Goal: Task Accomplishment & Management: Use online tool/utility

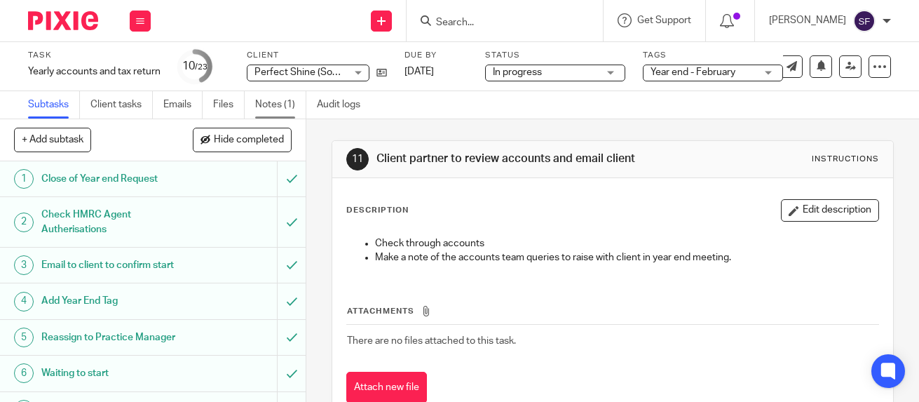
click at [273, 109] on link "Notes (1)" at bounding box center [280, 104] width 51 height 27
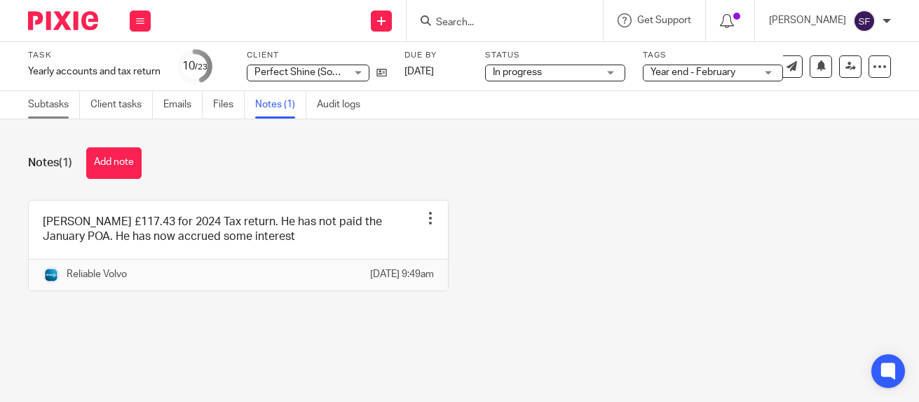
click at [39, 102] on link "Subtasks" at bounding box center [54, 104] width 52 height 27
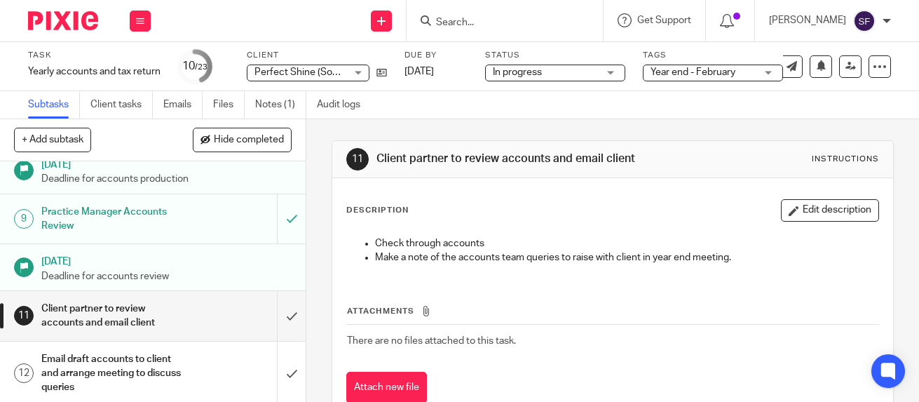
scroll to position [350, 0]
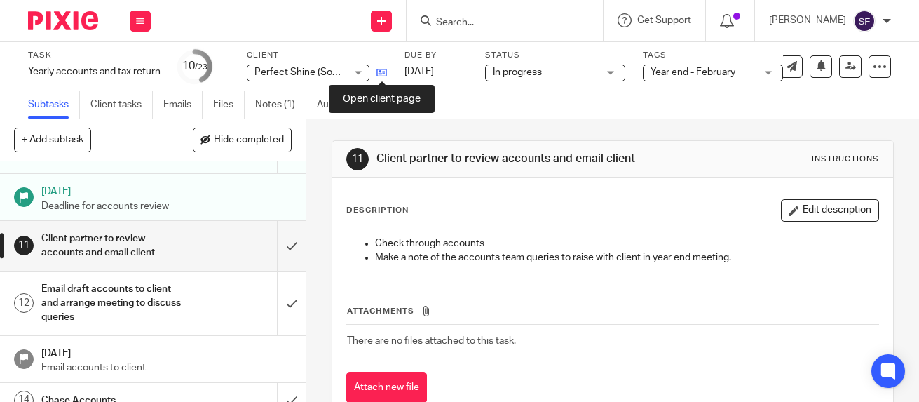
click at [382, 73] on icon at bounding box center [381, 72] width 11 height 11
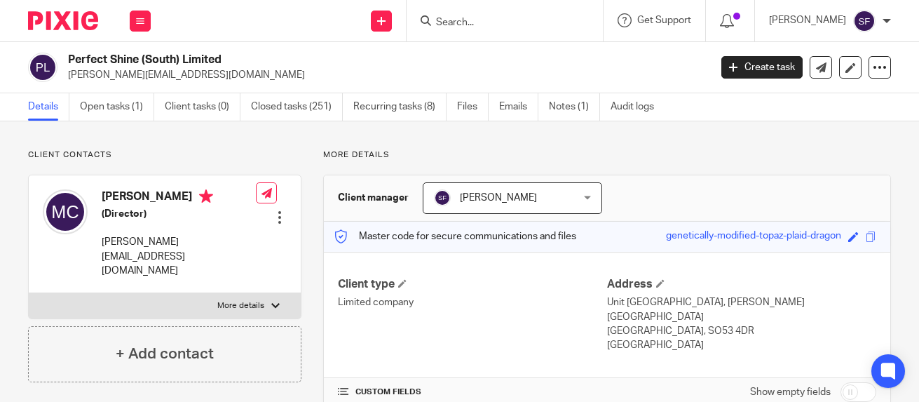
drag, startPoint x: 69, startPoint y: 78, endPoint x: 246, endPoint y: 79, distance: 176.6
click at [246, 79] on p "[PERSON_NAME][EMAIL_ADDRESS][DOMAIN_NAME]" at bounding box center [384, 75] width 632 height 14
copy p "[PERSON_NAME][EMAIL_ADDRESS][DOMAIN_NAME]"
click at [322, 62] on h2 "Perfect Shine (South) Limited" at bounding box center [321, 60] width 506 height 15
click at [144, 15] on button at bounding box center [140, 21] width 21 height 21
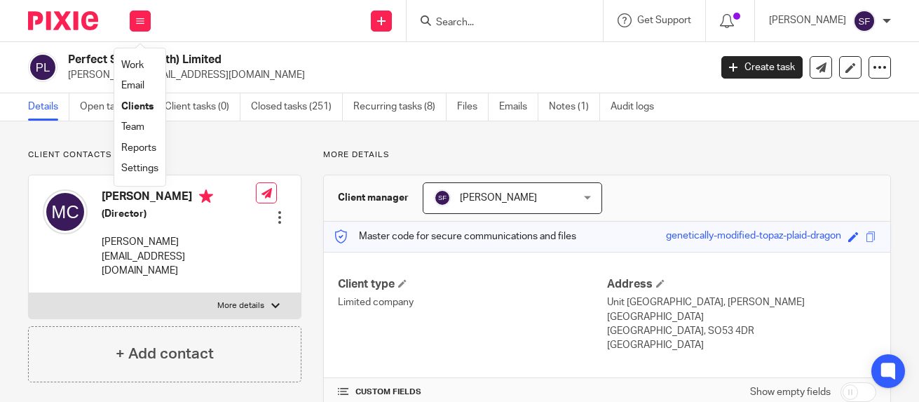
click at [130, 62] on link "Work" at bounding box center [132, 65] width 22 height 10
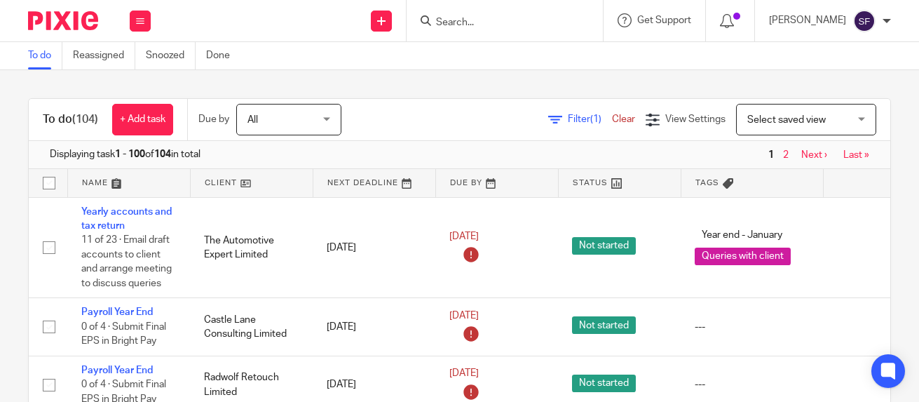
click at [568, 121] on span "Filter (1)" at bounding box center [590, 119] width 44 height 10
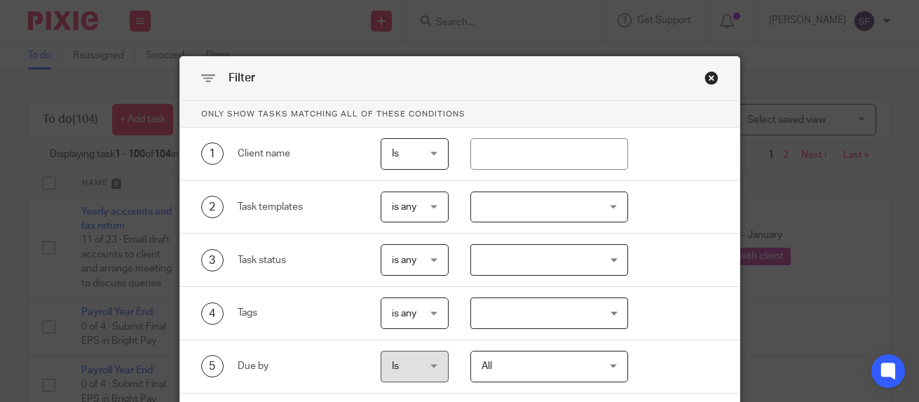
click at [513, 207] on div at bounding box center [549, 207] width 158 height 32
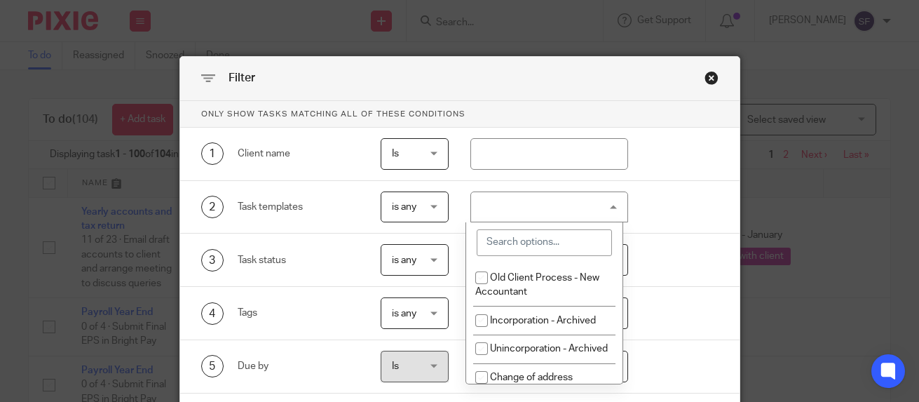
click at [519, 241] on input "search" at bounding box center [544, 242] width 135 height 27
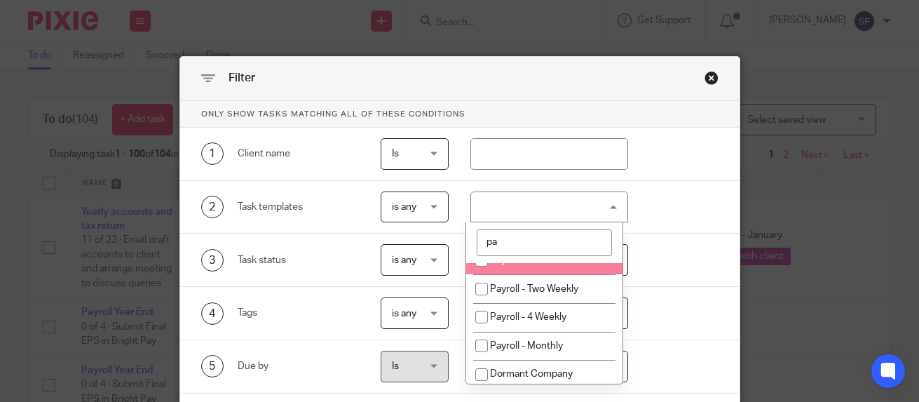
scroll to position [70, 0]
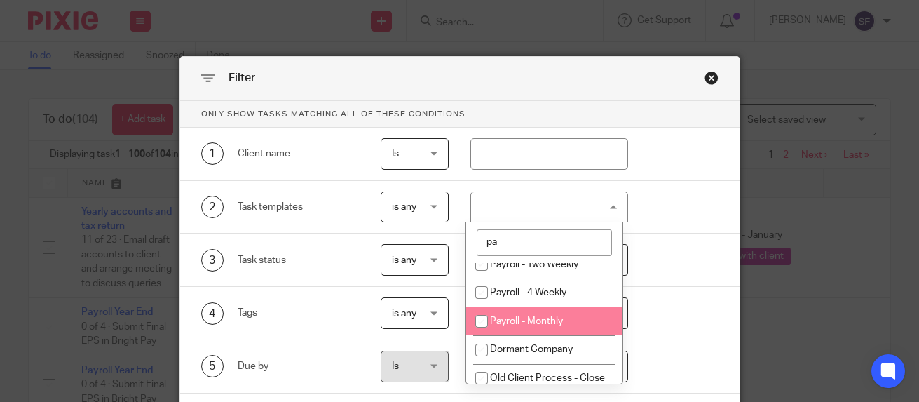
type input "pa"
click at [527, 315] on li "Payroll - Monthly" at bounding box center [544, 321] width 156 height 29
checkbox input "true"
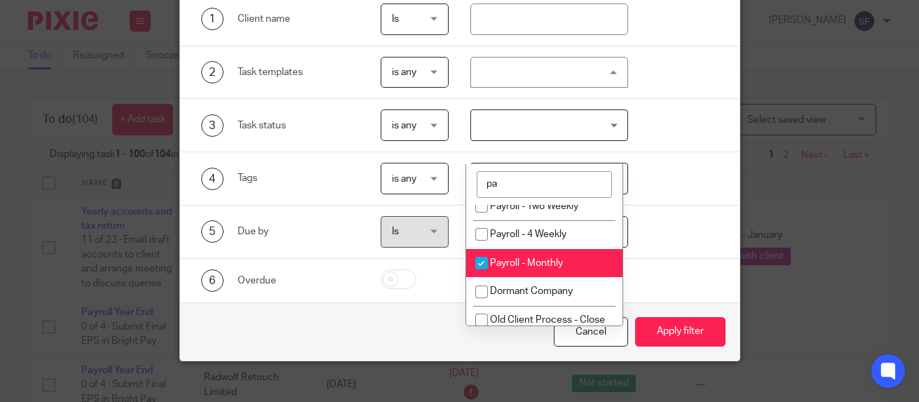
scroll to position [150, 0]
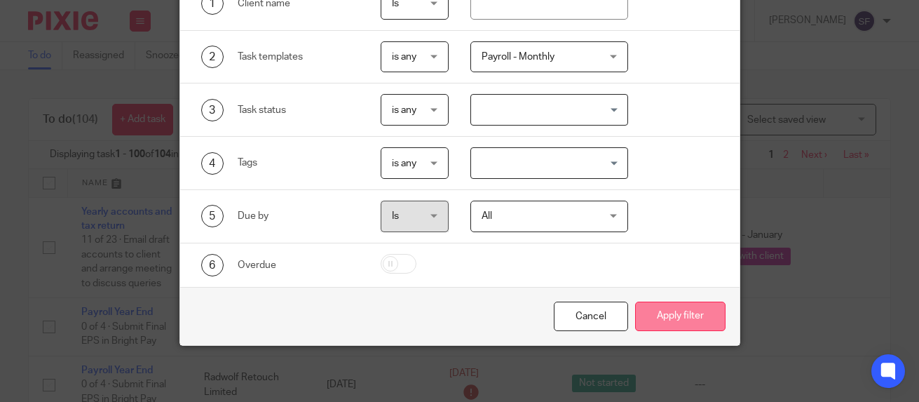
click at [647, 329] on button "Apply filter" at bounding box center [680, 316] width 90 height 30
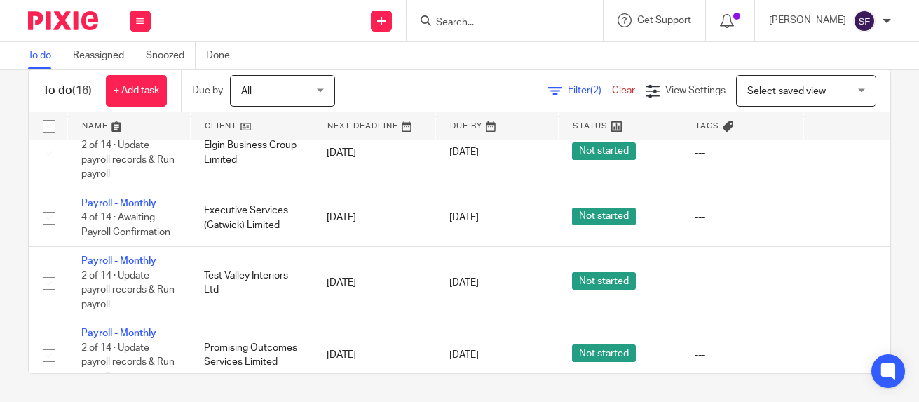
scroll to position [610, 0]
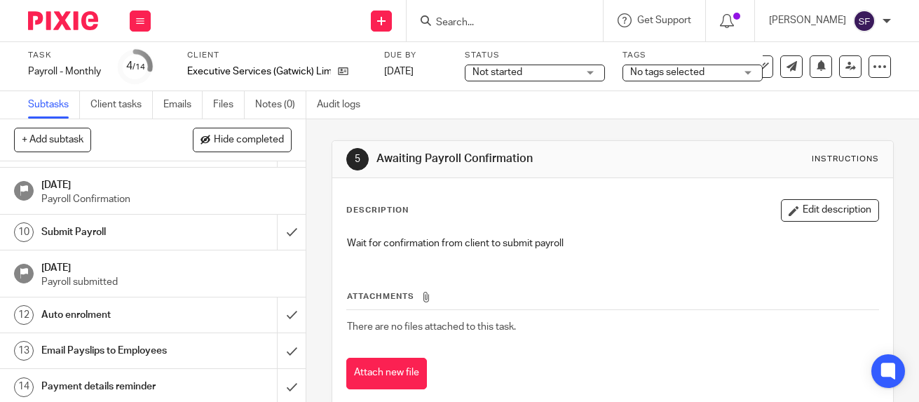
scroll to position [321, 0]
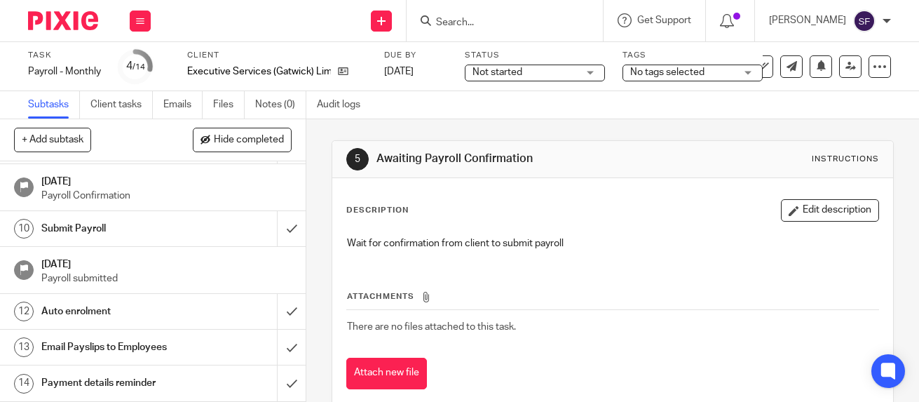
click at [166, 375] on h1 "Payment details reminder" at bounding box center [115, 382] width 148 height 21
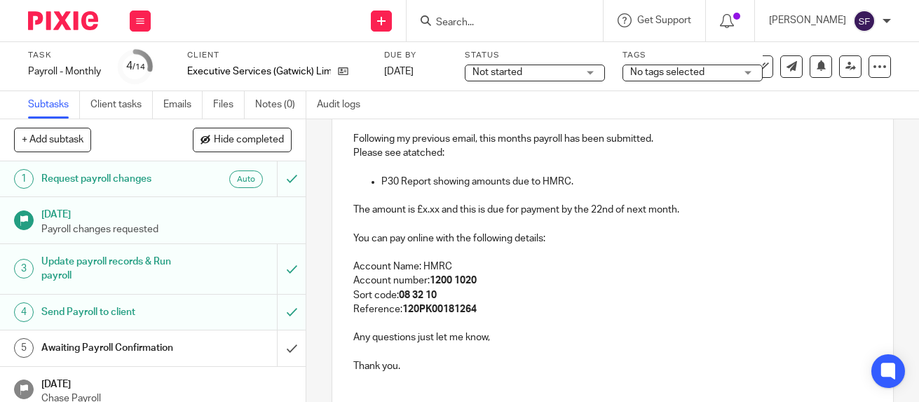
scroll to position [210, 0]
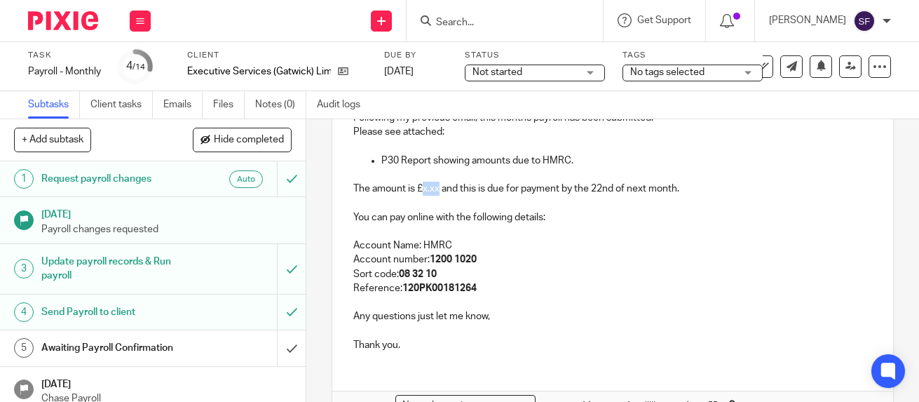
drag, startPoint x: 420, startPoint y: 196, endPoint x: 437, endPoint y: 198, distance: 16.9
click at [437, 196] on p "The amount is £x.xx and this is due for payment by the 22nd of next month." at bounding box center [612, 189] width 518 height 14
drag, startPoint x: 421, startPoint y: 195, endPoint x: 433, endPoint y: 194, distance: 11.9
click at [433, 194] on p "The amount is £251.40 and this is due for payment by the 22nd of next month." at bounding box center [612, 189] width 518 height 14
drag, startPoint x: 416, startPoint y: 195, endPoint x: 448, endPoint y: 199, distance: 32.5
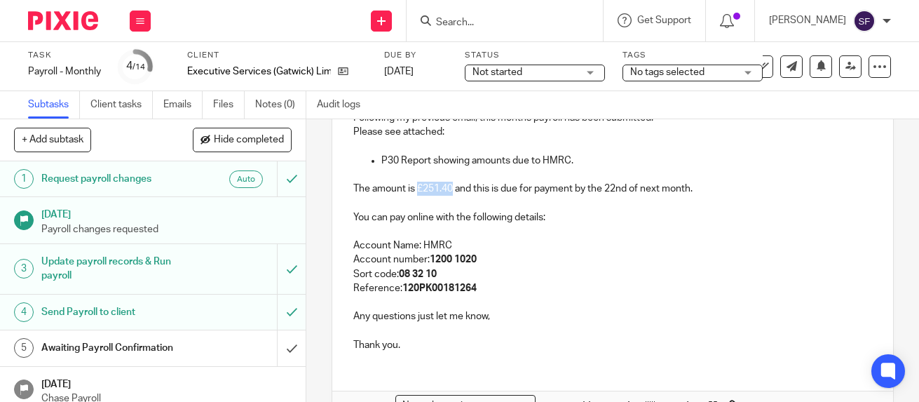
click at [448, 196] on p "The amount is £251.40 and this is due for payment by the 22nd of next month." at bounding box center [612, 189] width 518 height 14
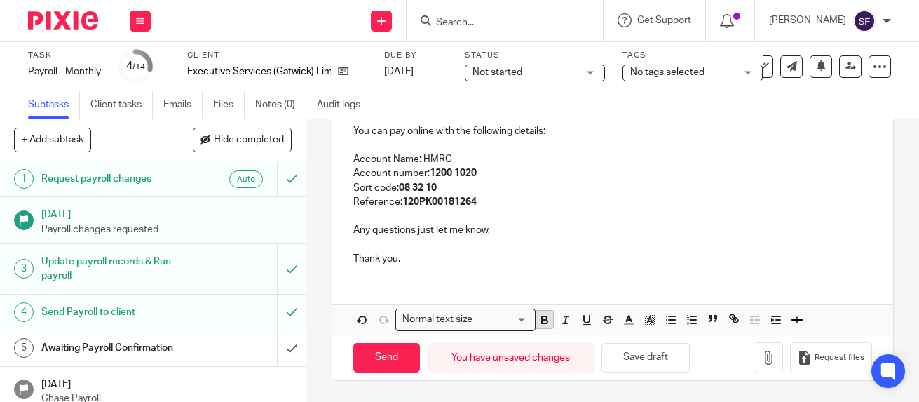
click at [541, 313] on icon "button" at bounding box center [544, 319] width 13 height 13
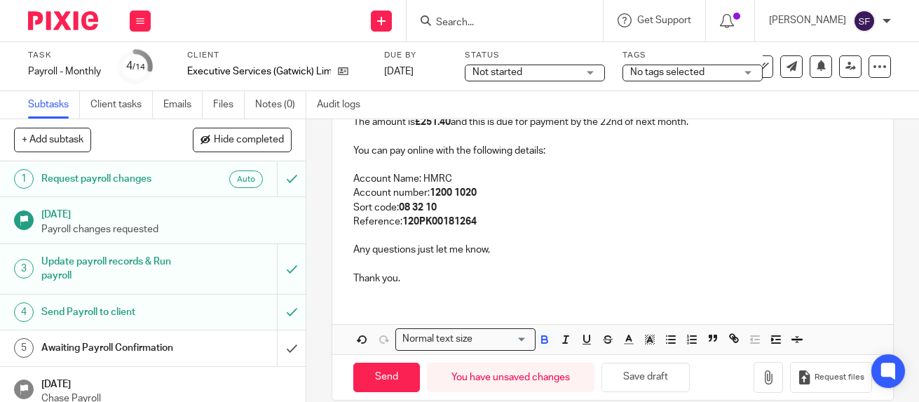
scroll to position [207, 0]
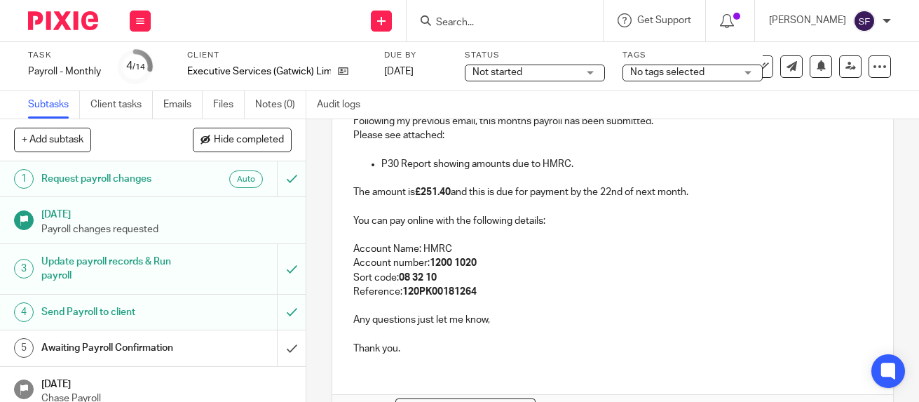
click at [567, 194] on p "The amount is £251.40 and this is due for payment by the 22nd of next month." at bounding box center [612, 192] width 518 height 14
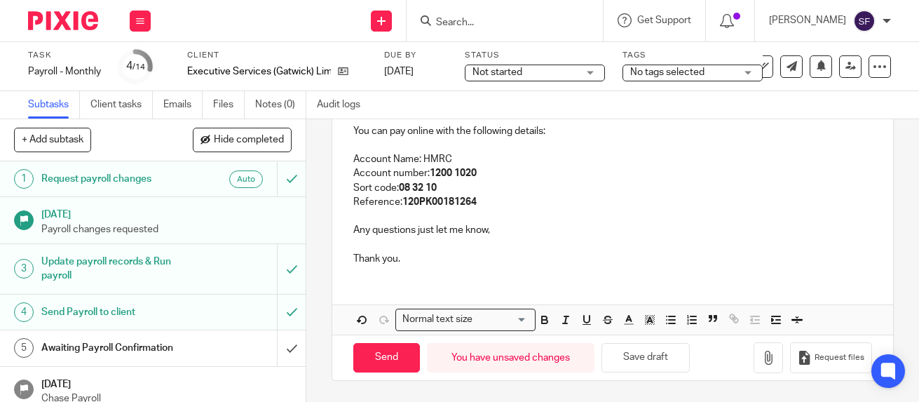
scroll to position [302, 0]
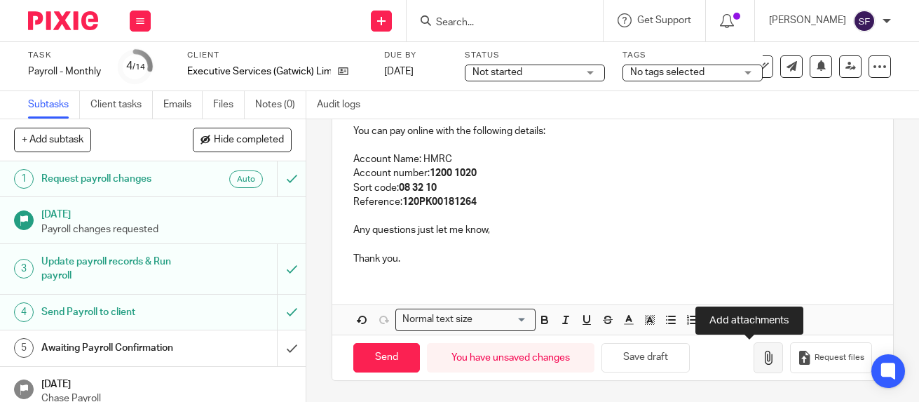
click at [761, 361] on icon "button" at bounding box center [768, 357] width 14 height 14
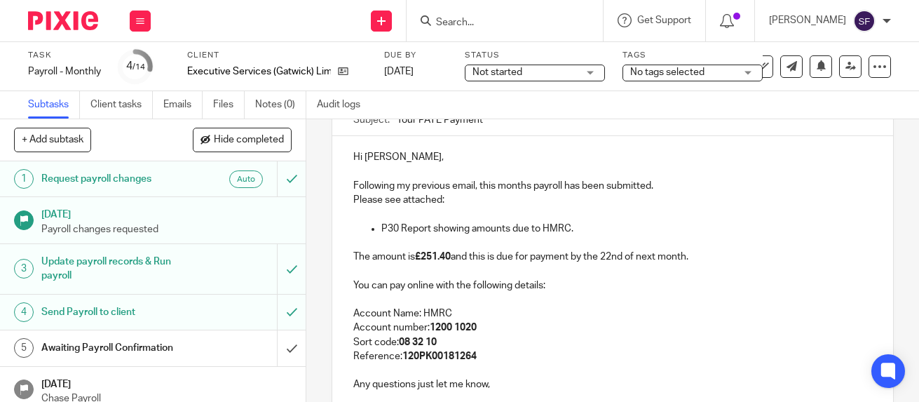
scroll to position [92, 0]
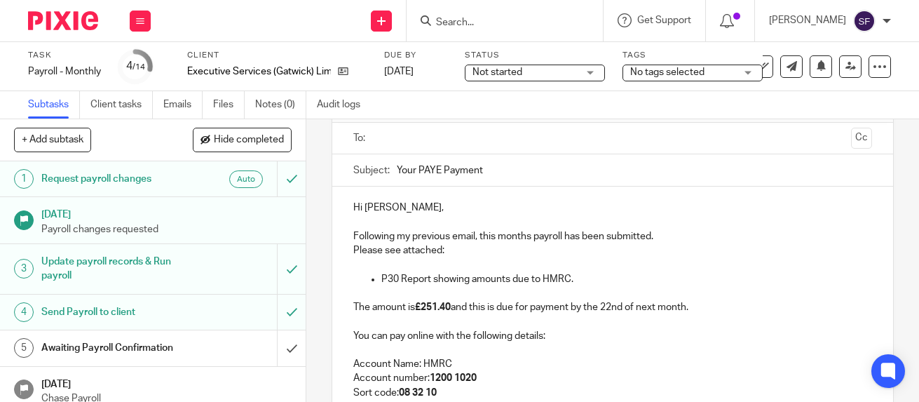
click at [372, 139] on div "To: Cc" at bounding box center [612, 139] width 518 height 32
click at [400, 146] on input "text" at bounding box center [611, 138] width 465 height 16
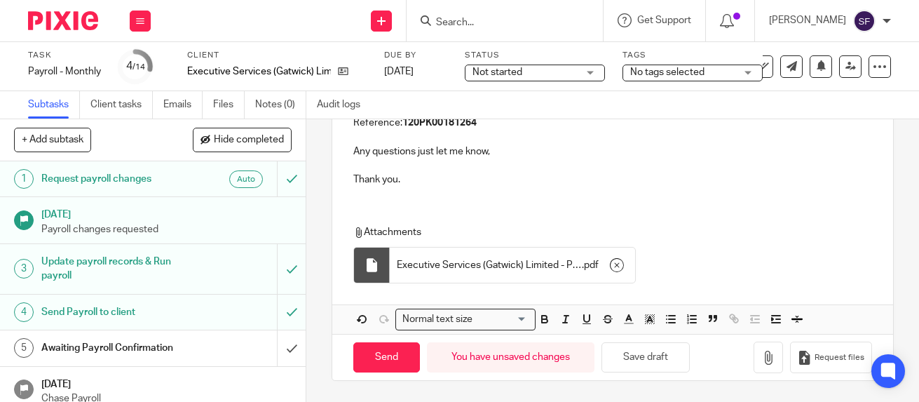
scroll to position [384, 0]
click at [393, 364] on input "Send" at bounding box center [386, 357] width 67 height 30
type input "Sent"
click at [873, 72] on icon at bounding box center [880, 67] width 14 height 14
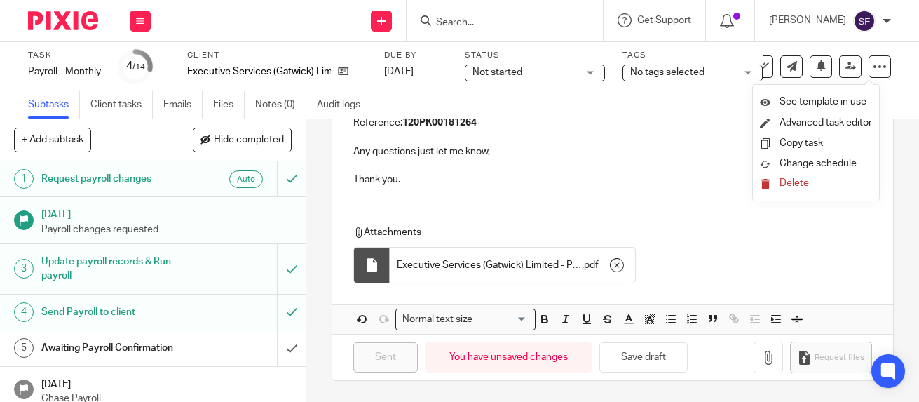
click at [597, 107] on div "Subtasks Client tasks Emails Files Notes (0) Audit logs" at bounding box center [459, 105] width 919 height 28
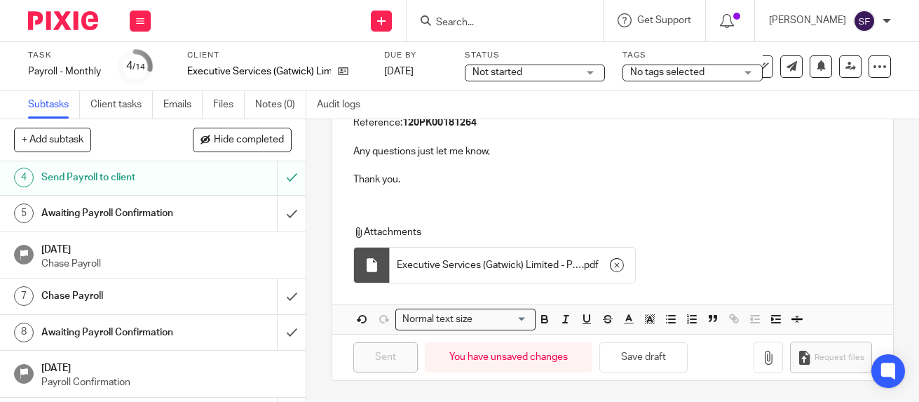
scroll to position [140, 0]
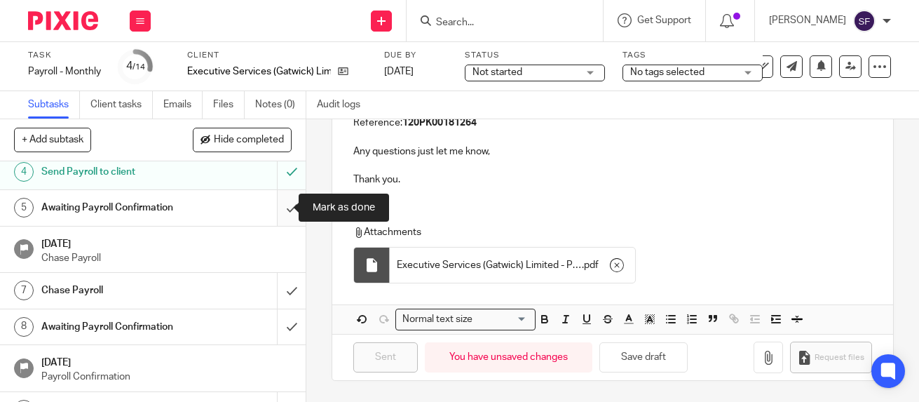
drag, startPoint x: 280, startPoint y: 207, endPoint x: 282, endPoint y: 224, distance: 16.2
click at [282, 214] on input "submit" at bounding box center [153, 207] width 306 height 35
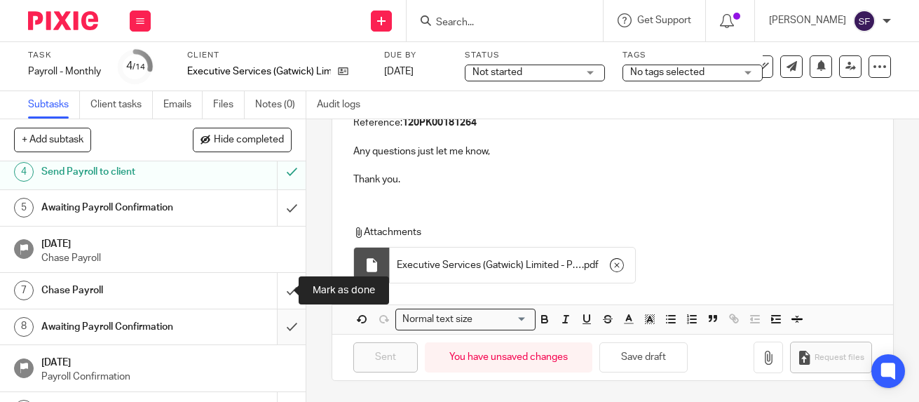
drag, startPoint x: 271, startPoint y: 285, endPoint x: 271, endPoint y: 311, distance: 25.9
click at [271, 289] on input "submit" at bounding box center [153, 290] width 306 height 35
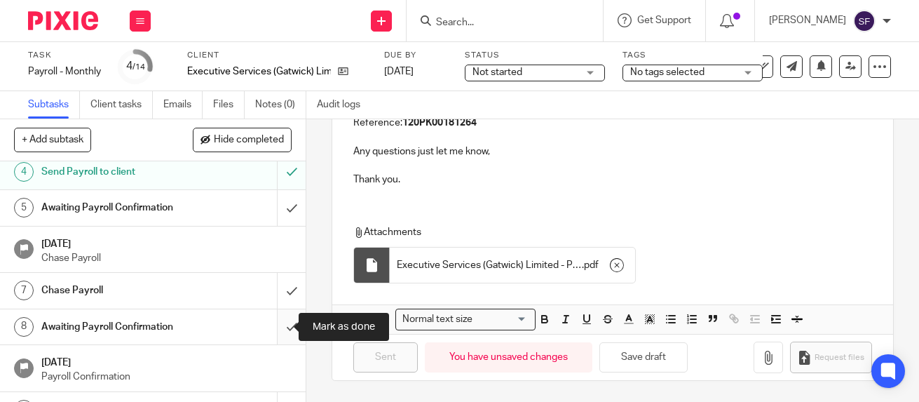
click at [271, 318] on input "submit" at bounding box center [153, 326] width 306 height 35
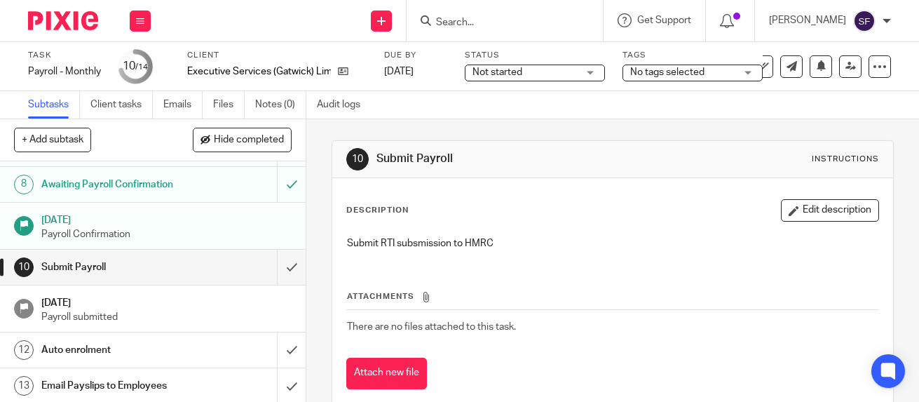
scroll to position [321, 0]
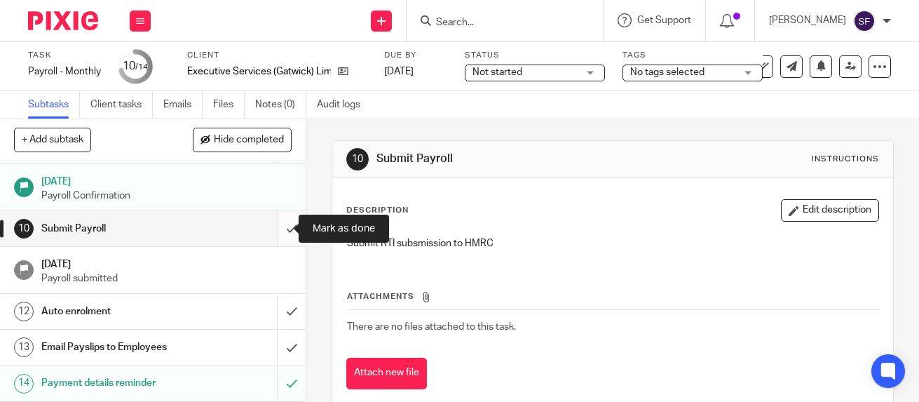
click at [280, 229] on input "submit" at bounding box center [153, 228] width 306 height 35
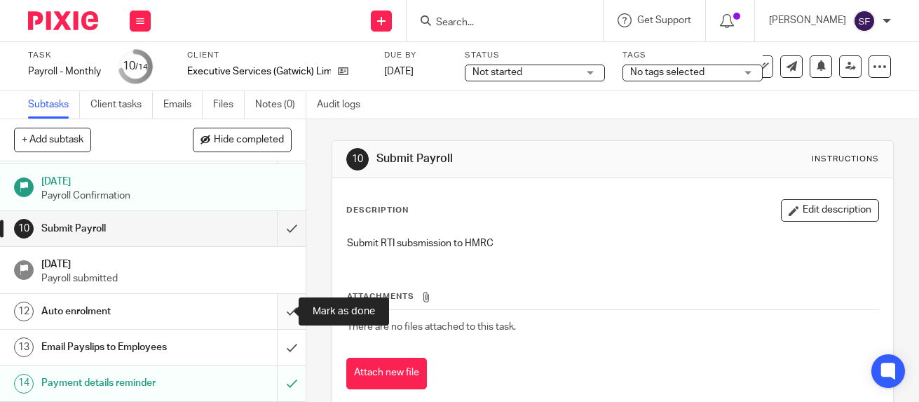
click at [271, 306] on input "submit" at bounding box center [153, 311] width 306 height 35
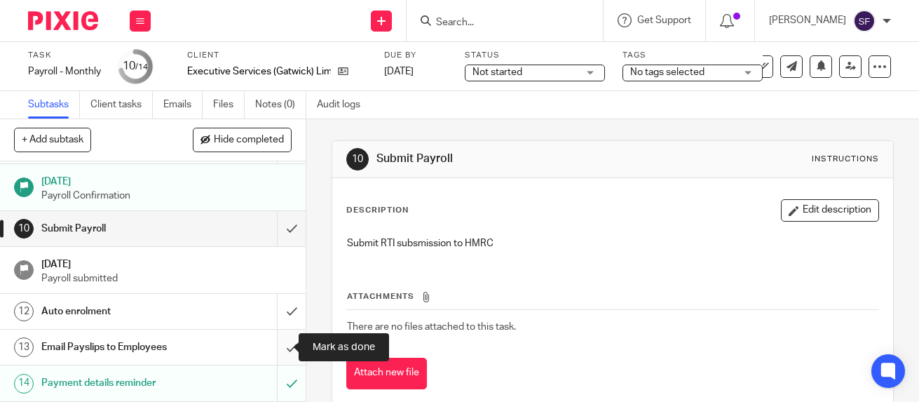
click at [284, 342] on input "submit" at bounding box center [153, 346] width 306 height 35
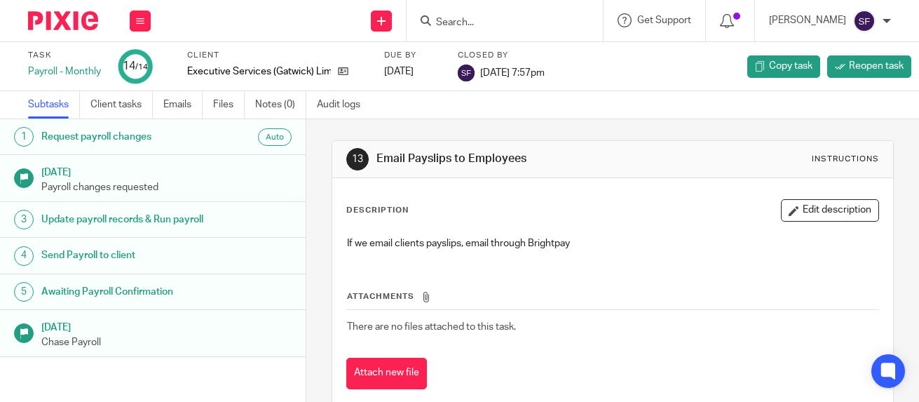
scroll to position [332, 0]
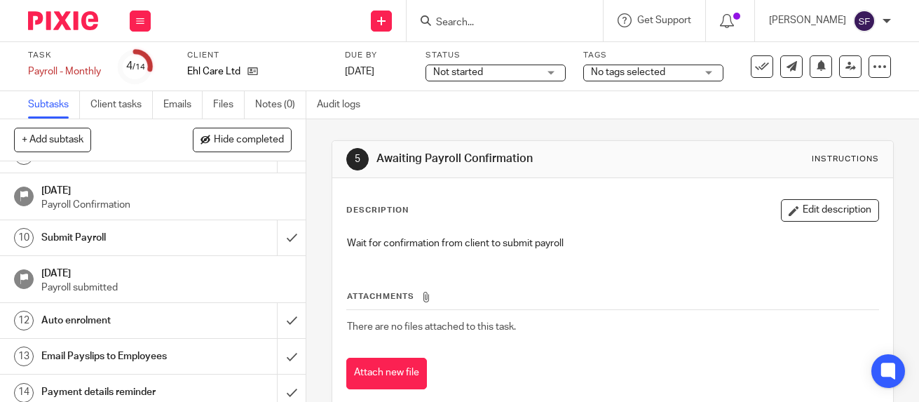
scroll to position [321, 0]
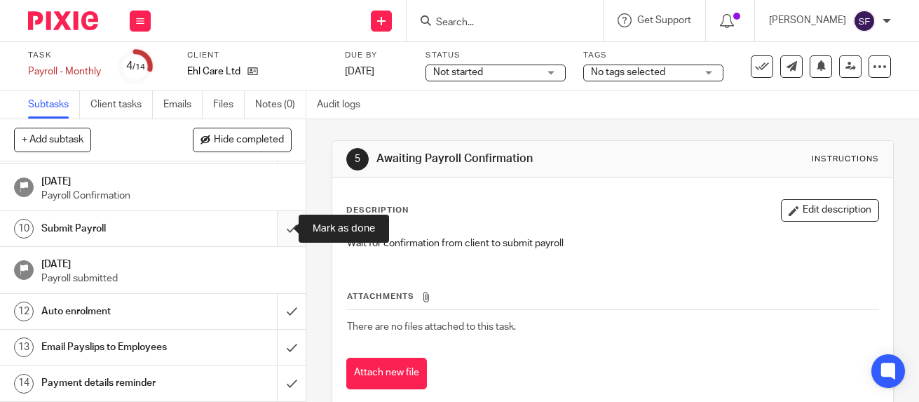
click at [276, 230] on input "submit" at bounding box center [153, 228] width 306 height 35
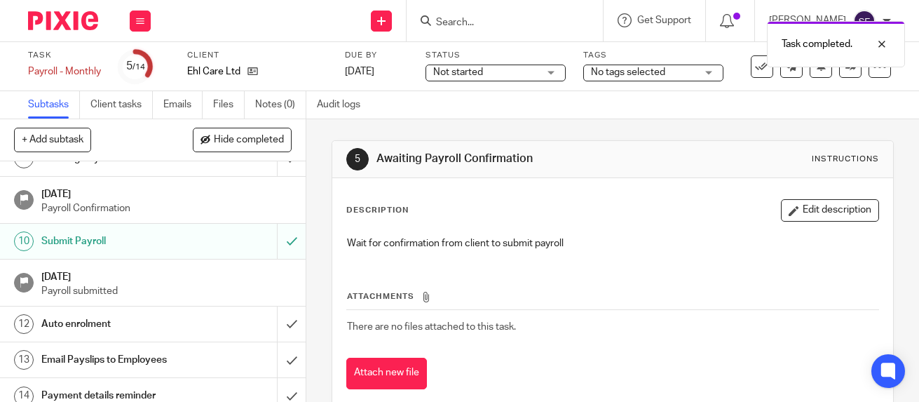
scroll to position [321, 0]
